Goal: Task Accomplishment & Management: Complete application form

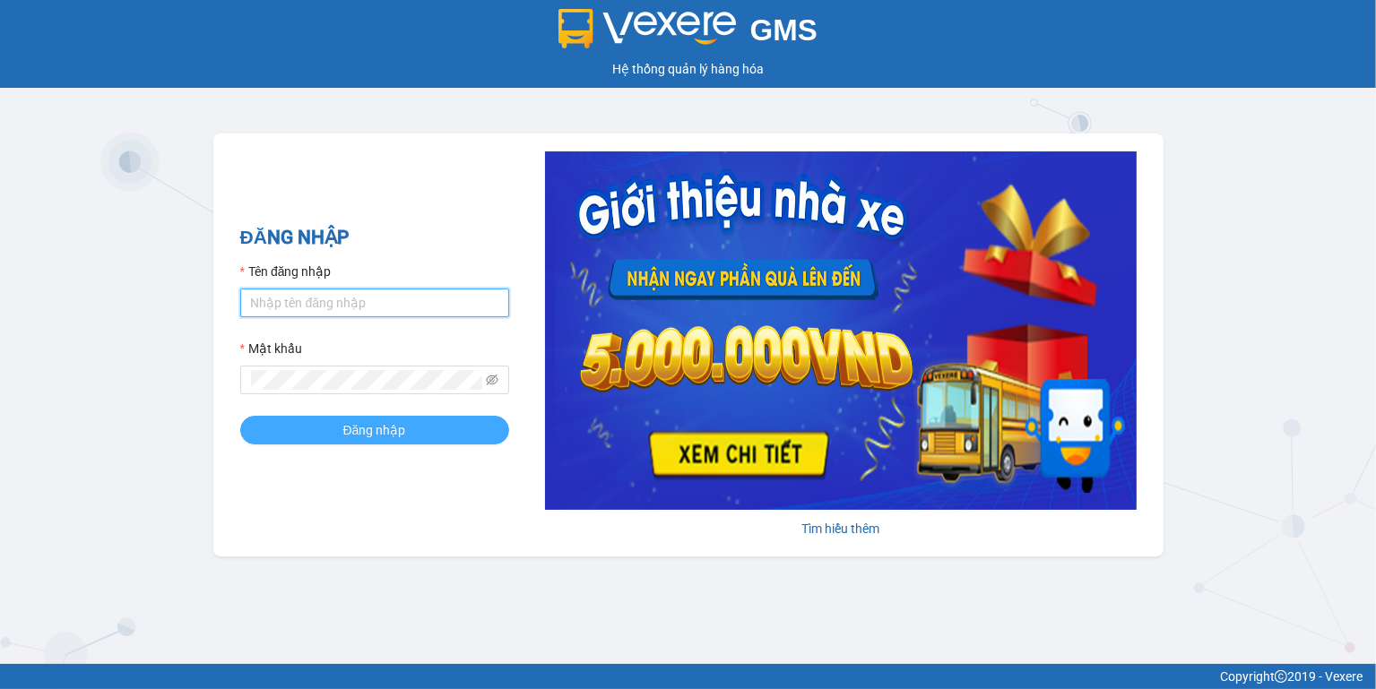
type input "ngoc.taithang"
click at [399, 427] on span "Đăng nhập" at bounding box center [374, 430] width 63 height 20
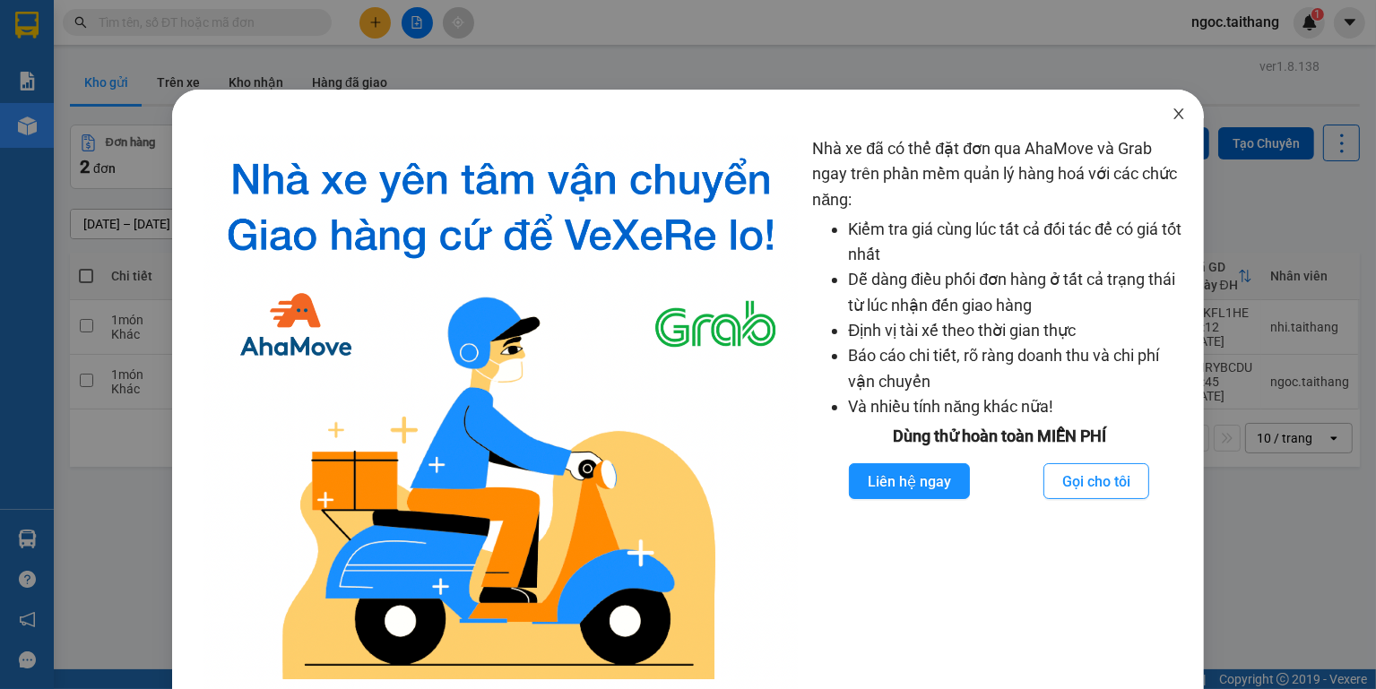
click at [1174, 108] on icon "close" at bounding box center [1179, 114] width 14 height 14
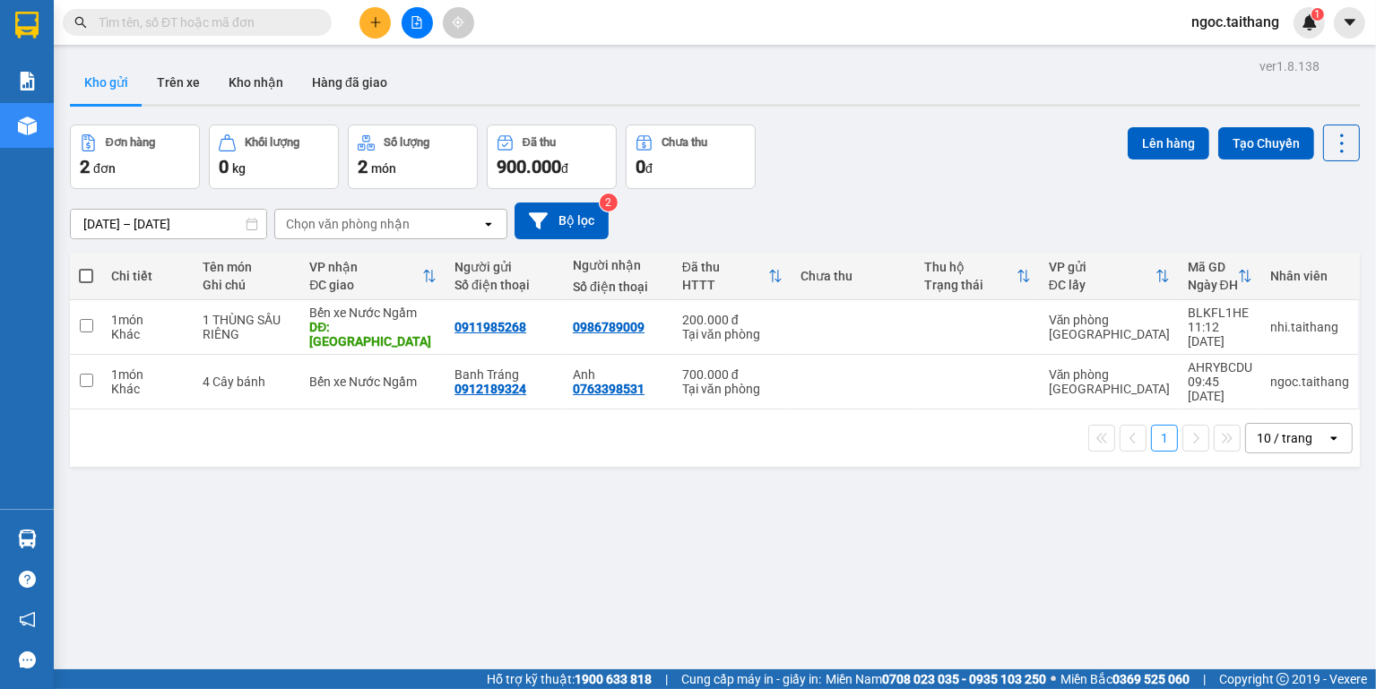
click at [370, 28] on icon "plus" at bounding box center [375, 22] width 13 height 13
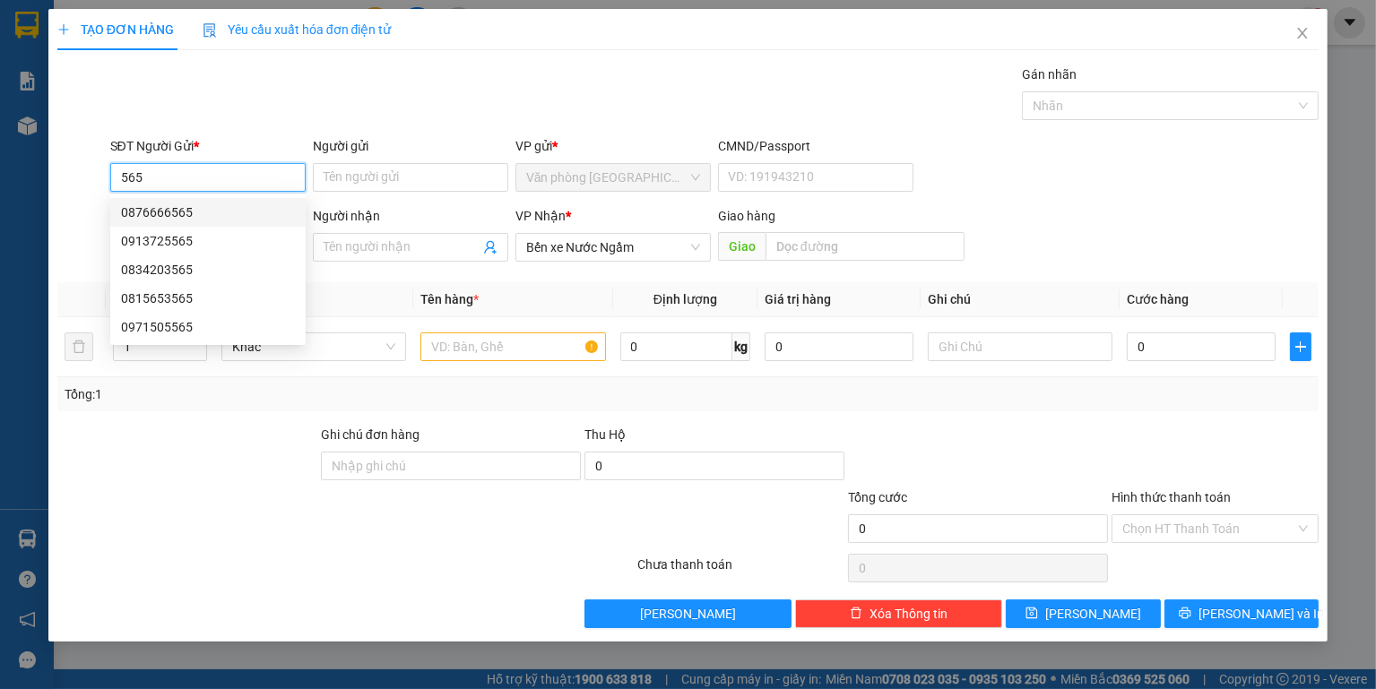
drag, startPoint x: 197, startPoint y: 166, endPoint x: 110, endPoint y: 186, distance: 89.2
click at [110, 186] on input "565" at bounding box center [207, 177] width 195 height 29
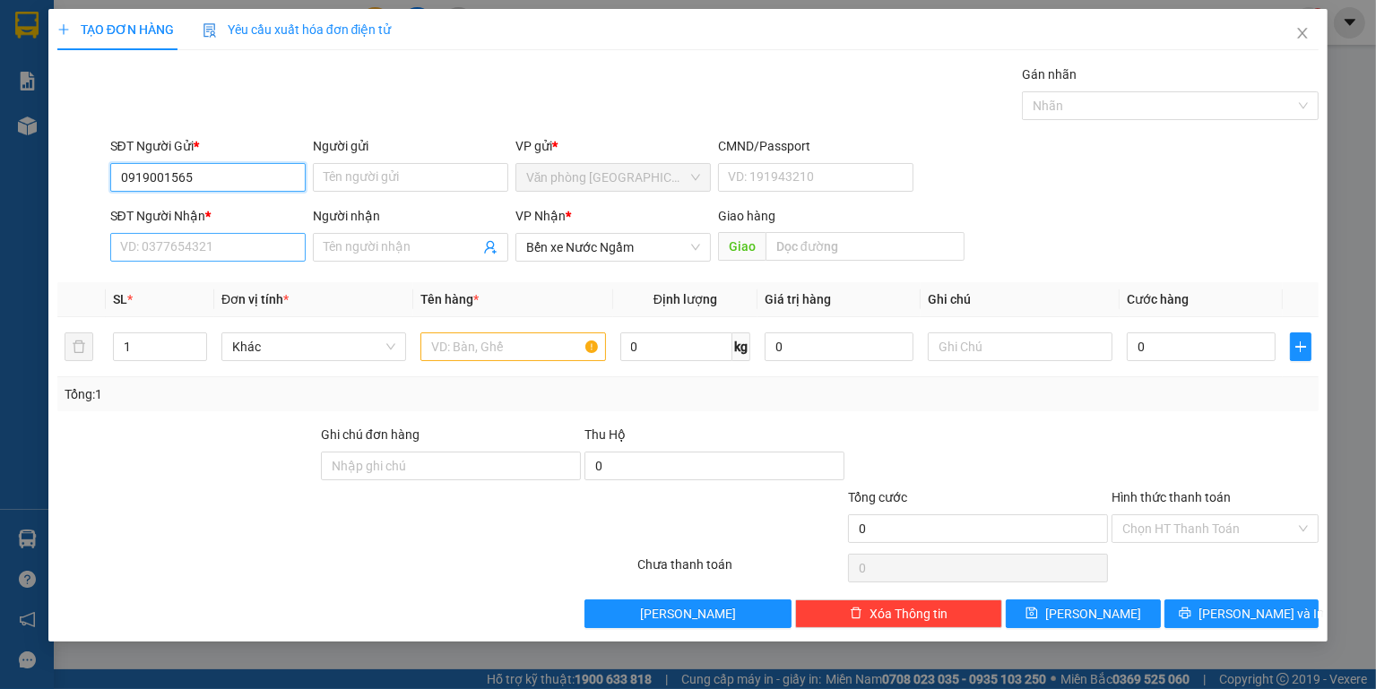
type input "0919001565"
click at [225, 248] on input "SĐT Người Nhận *" at bounding box center [207, 247] width 195 height 29
click at [330, 175] on input "Người gửi" at bounding box center [410, 177] width 195 height 29
type input "b"
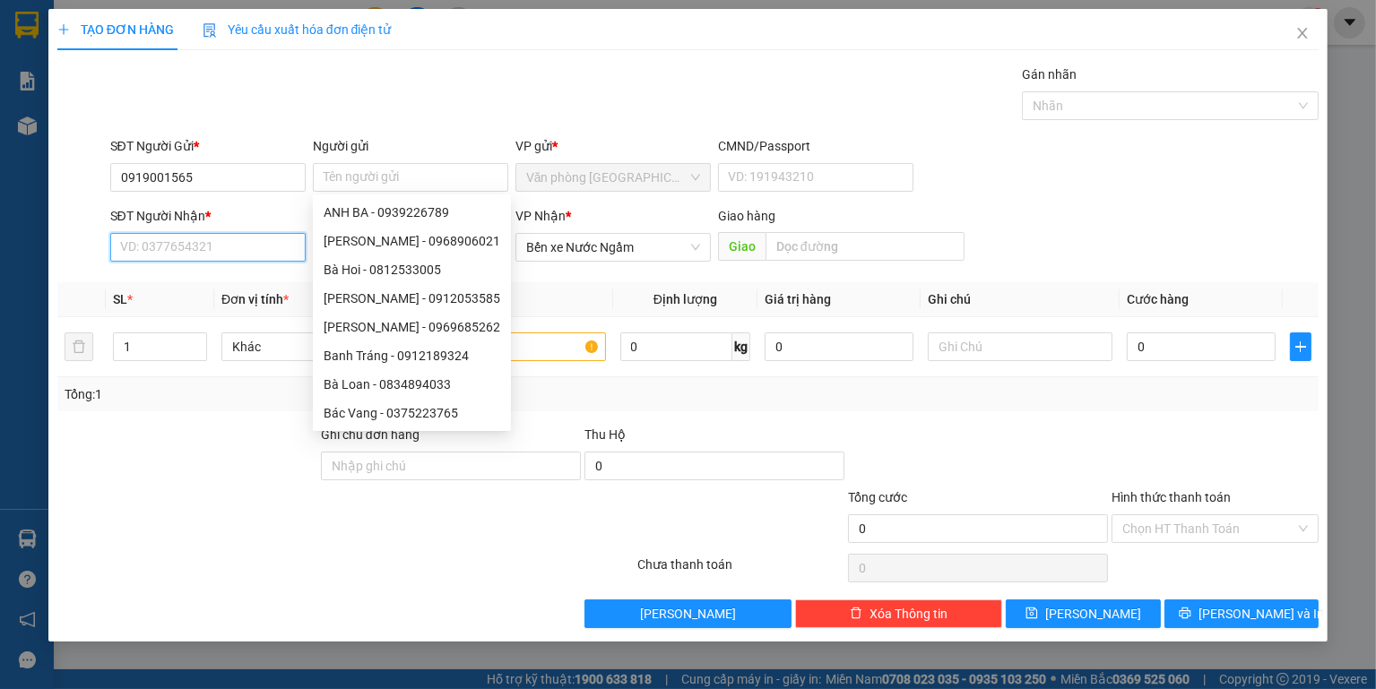
click at [211, 246] on input "SĐT Người Nhận *" at bounding box center [207, 247] width 195 height 29
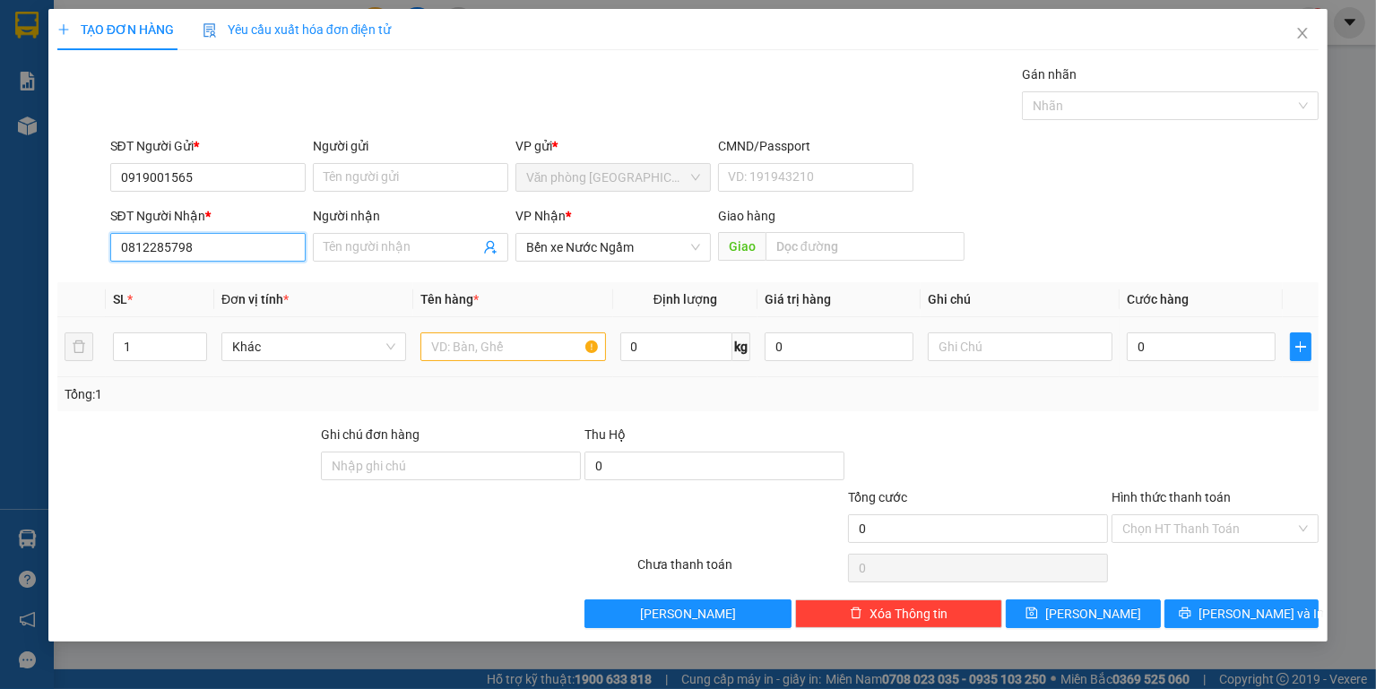
type input "0812285798"
click at [477, 344] on input "text" at bounding box center [512, 347] width 185 height 29
type input "1 Hop số"
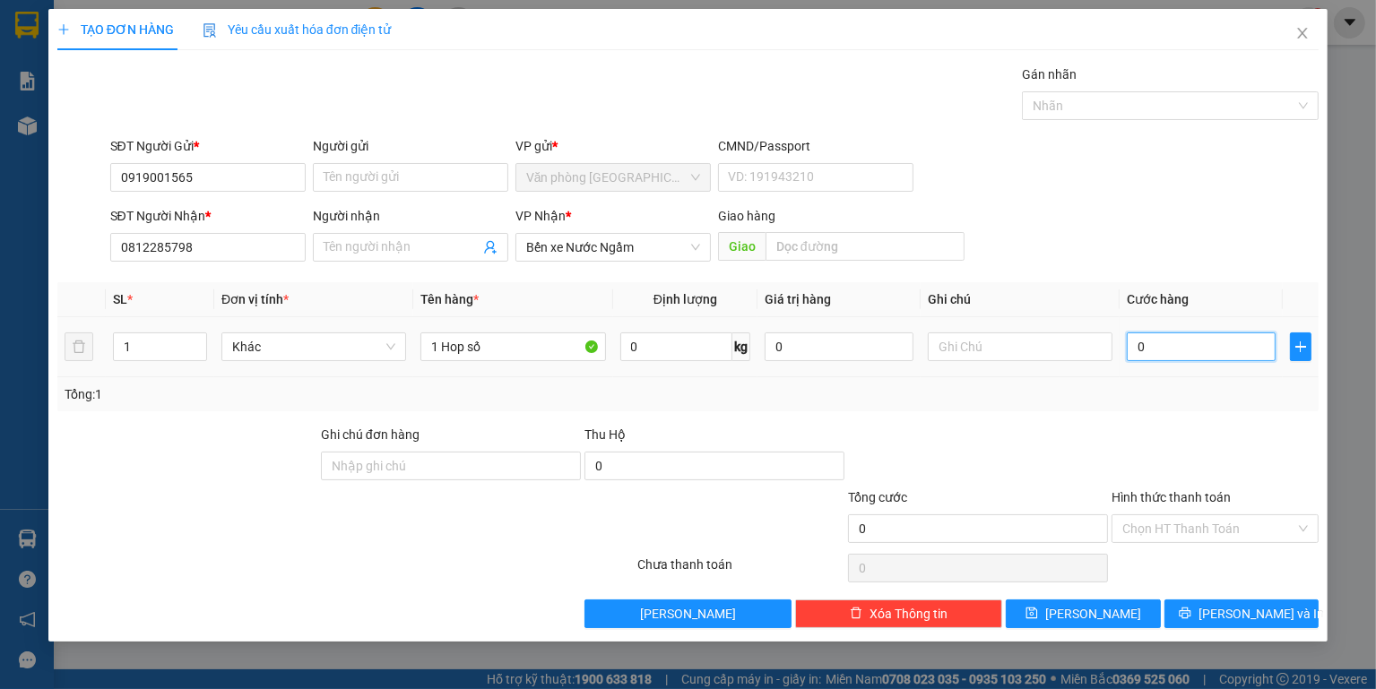
click at [1200, 349] on input "0" at bounding box center [1201, 347] width 149 height 29
type input "5"
type input "50"
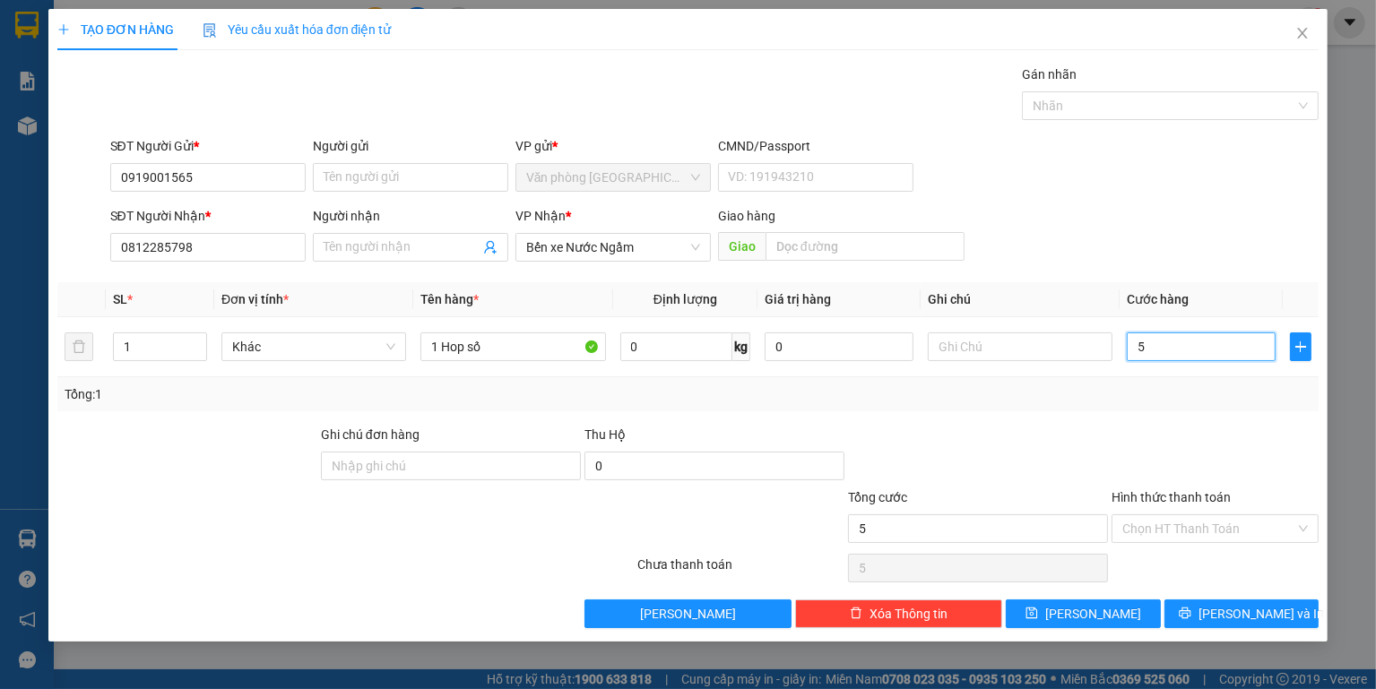
type input "50"
type input "500"
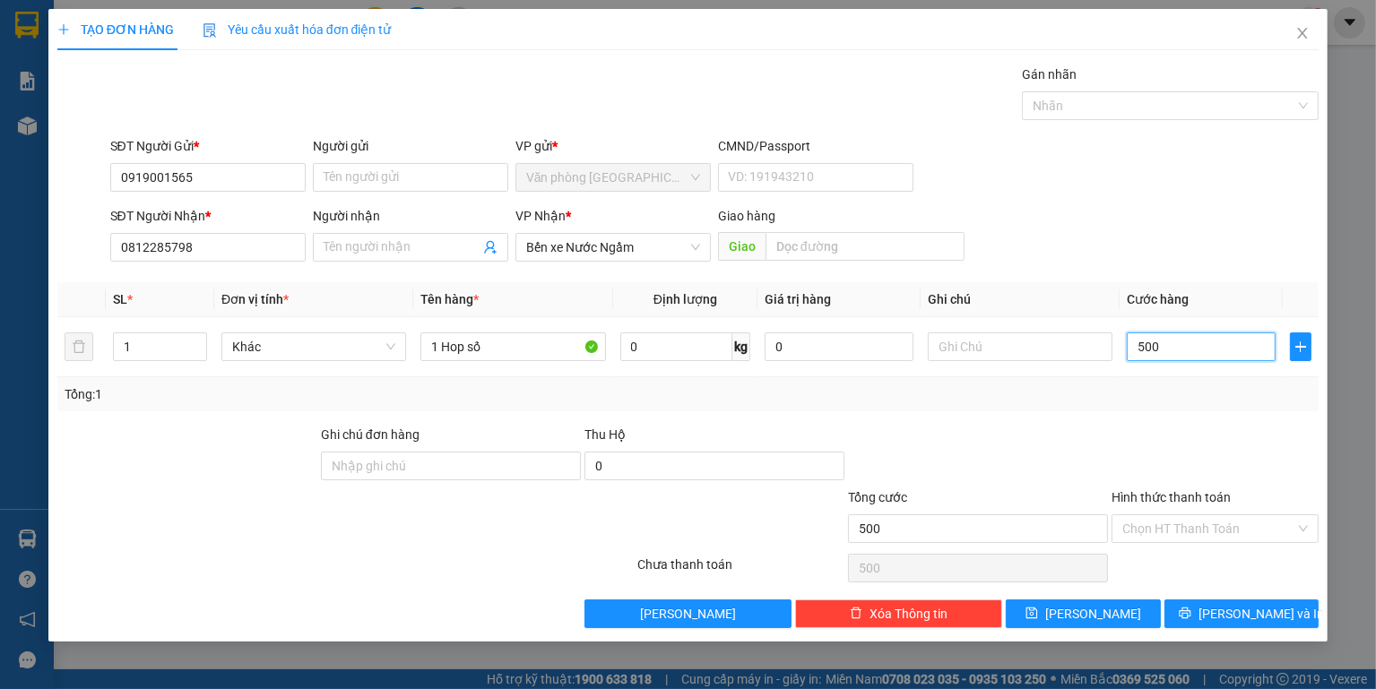
type input "5.000"
type input "50.000"
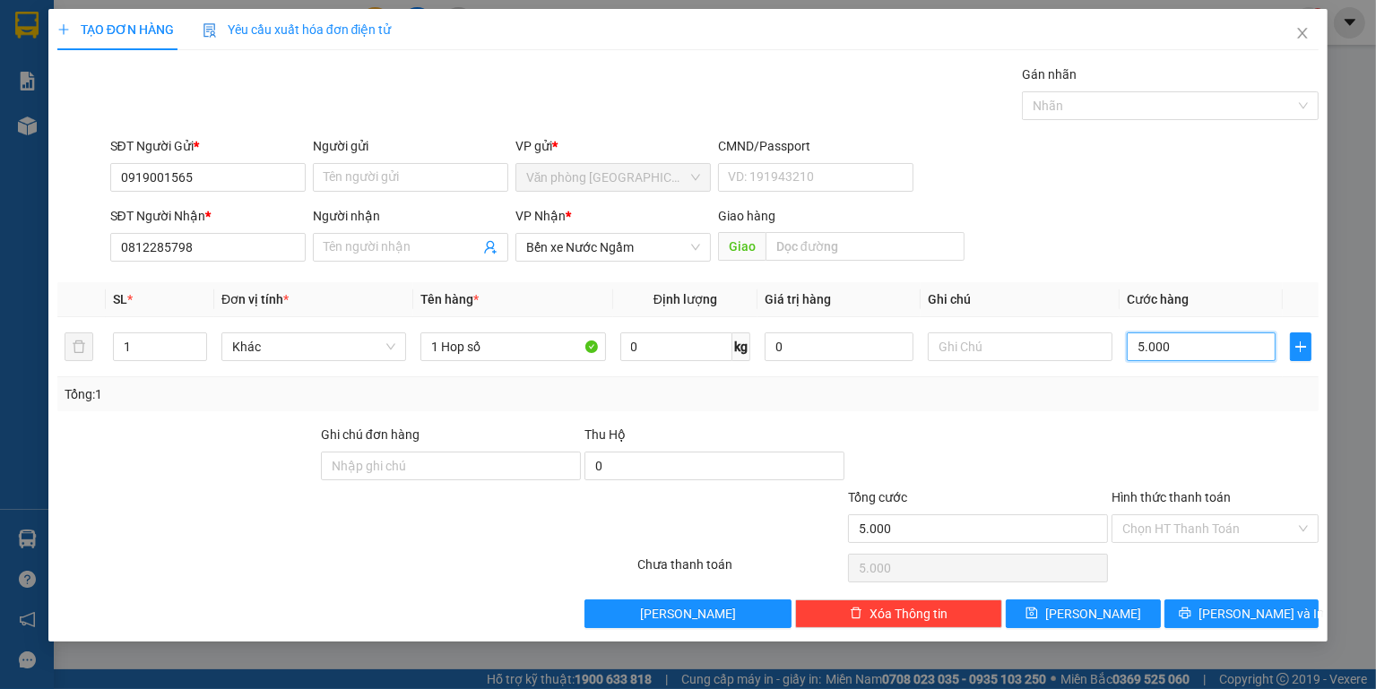
type input "50.000"
type input "500.000"
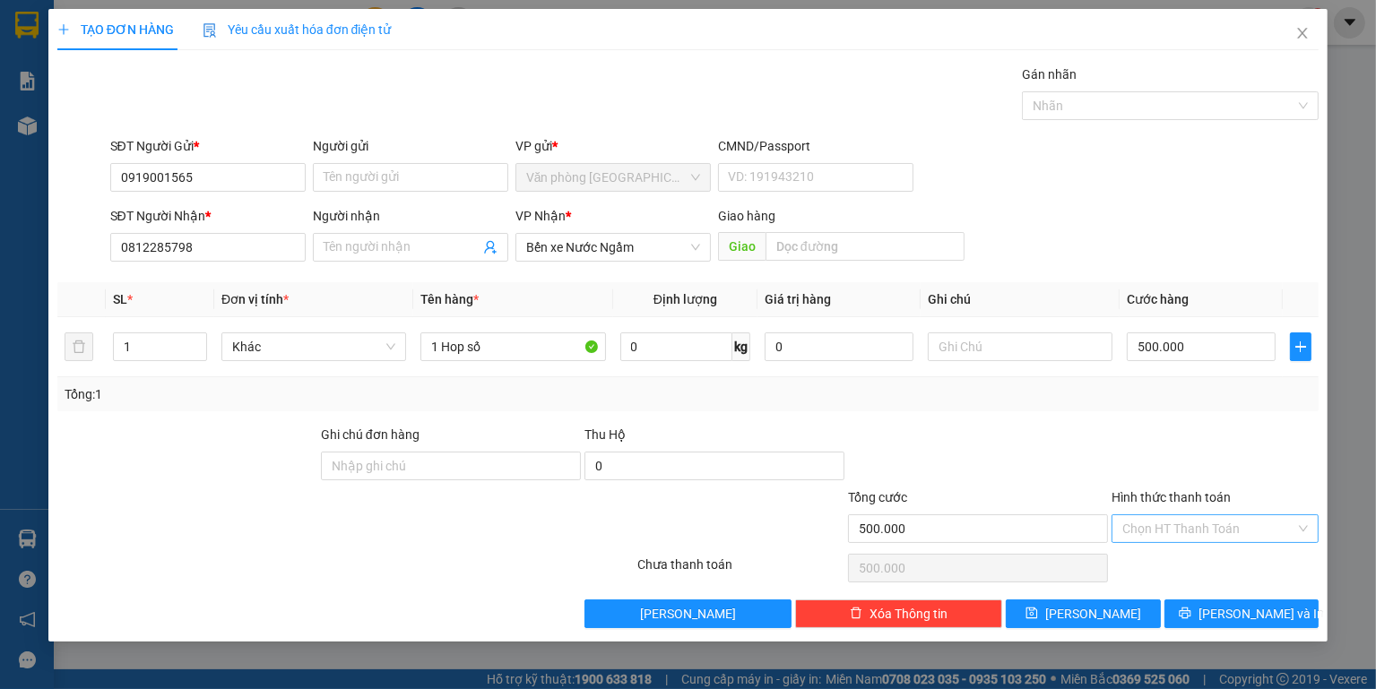
click at [1204, 528] on input "Hình thức thanh toán" at bounding box center [1208, 529] width 173 height 27
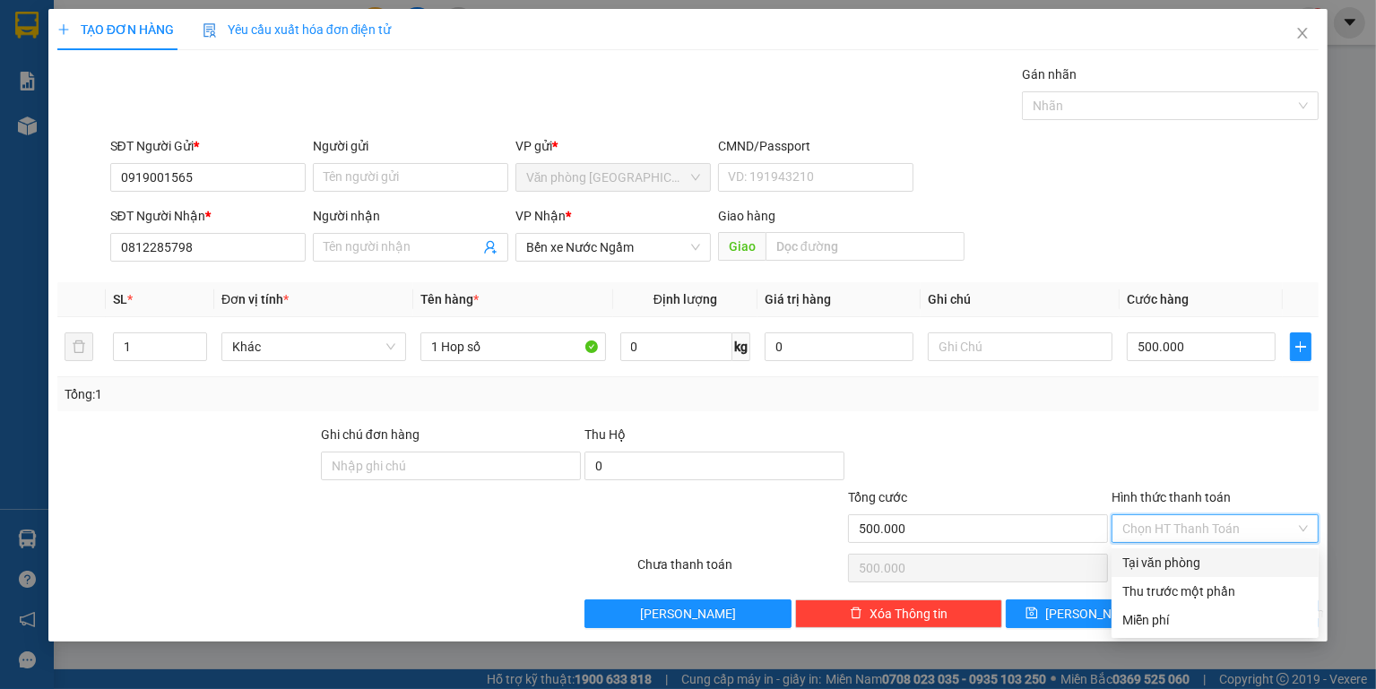
click at [1181, 568] on div "Tại văn phòng" at bounding box center [1215, 563] width 186 height 20
type input "0"
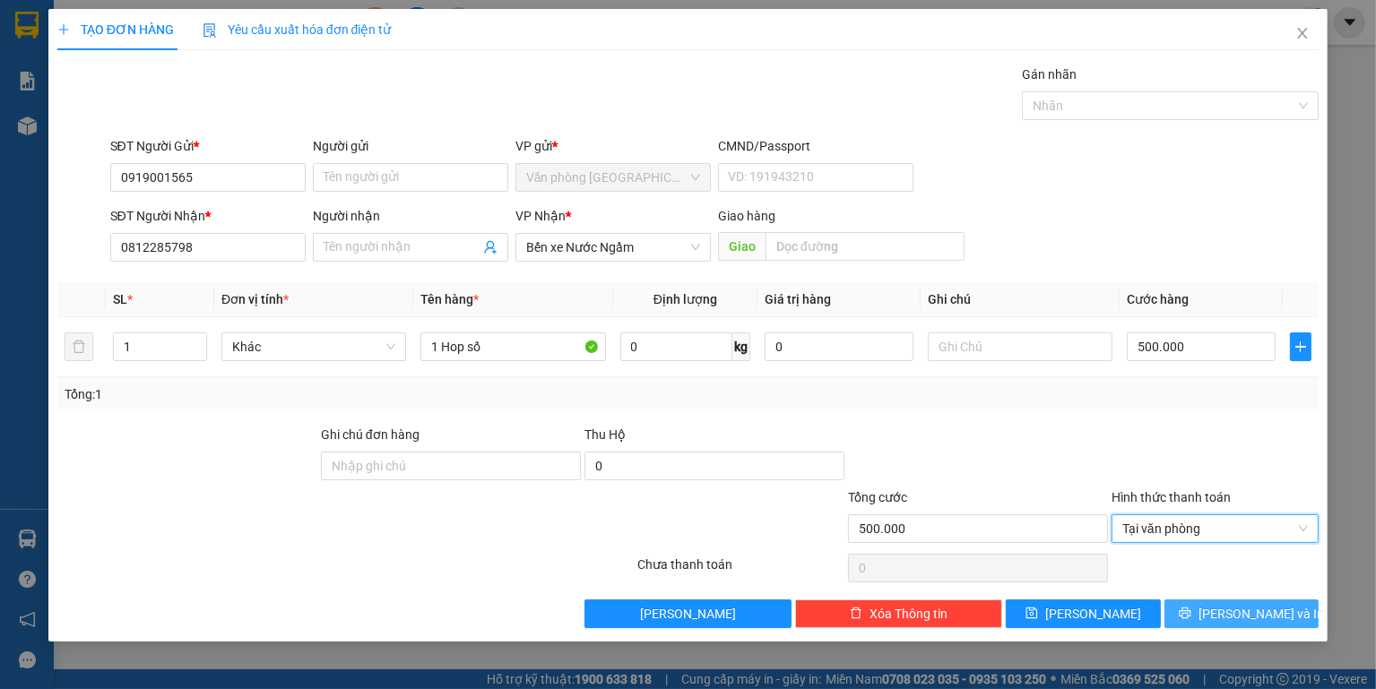
click at [1217, 602] on button "[PERSON_NAME] và In" at bounding box center [1242, 614] width 154 height 29
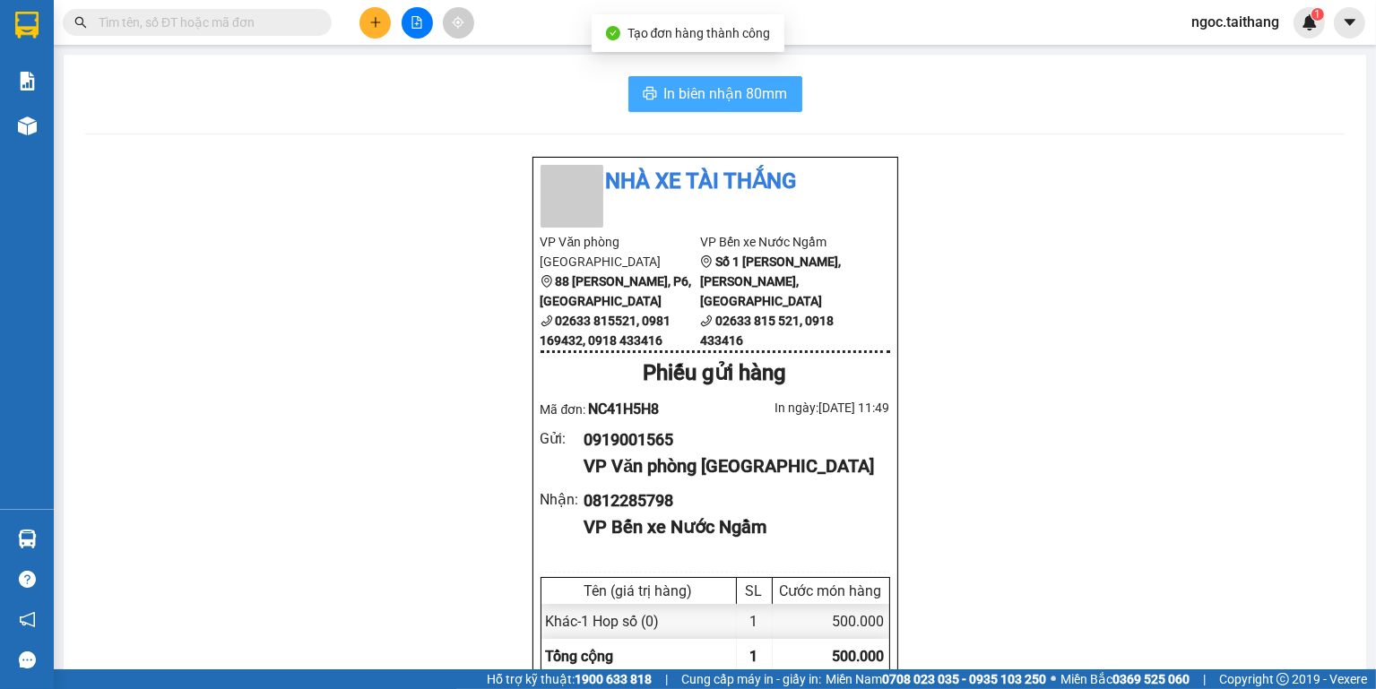
click at [766, 104] on span "In biên nhận 80mm" at bounding box center [726, 93] width 124 height 22
